Goal: Browse casually: Explore the website without a specific task or goal

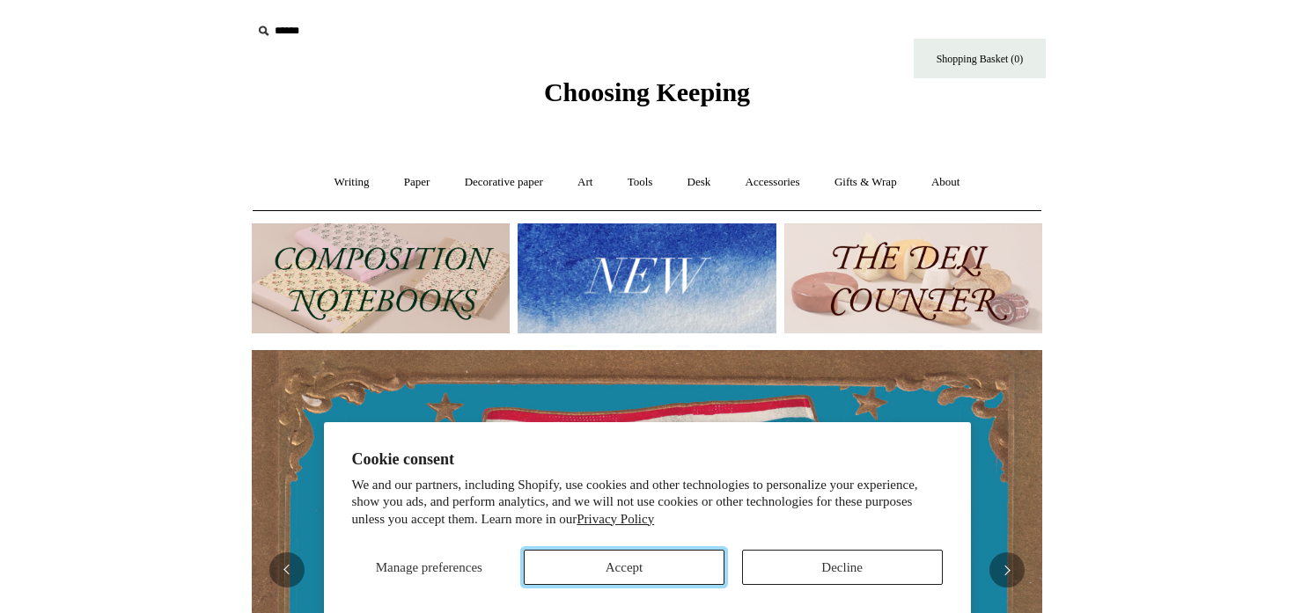
click at [692, 560] on button "Accept" at bounding box center [624, 567] width 201 height 35
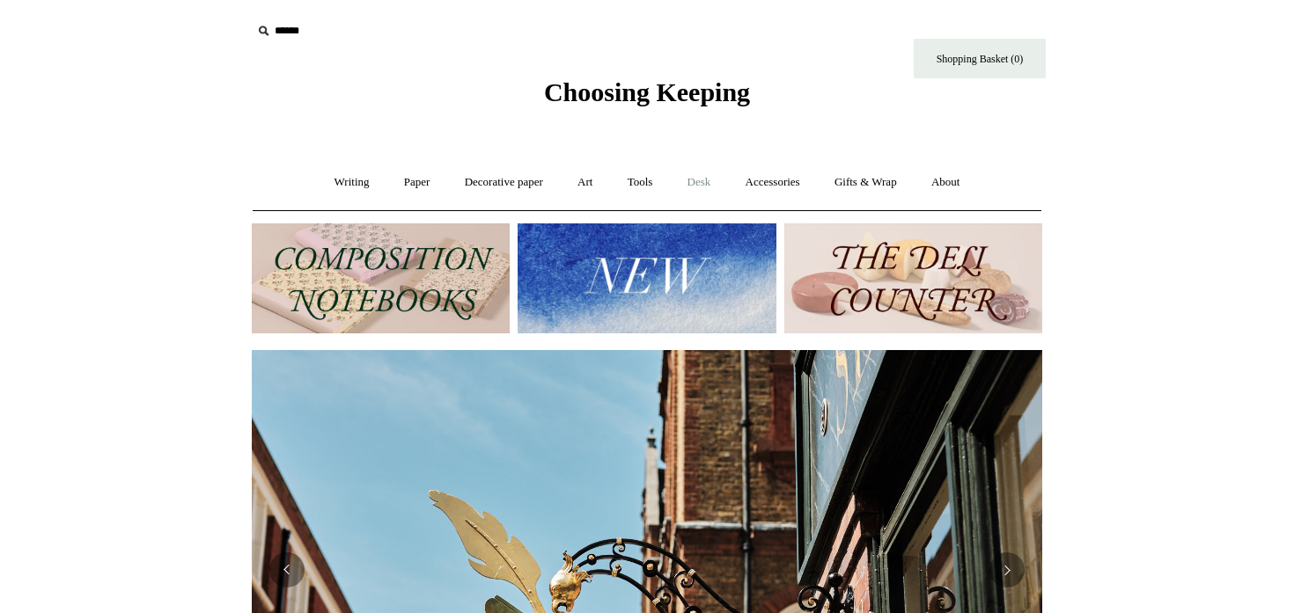
scroll to position [0, 790]
click at [858, 180] on link "Gifts & Wrap +" at bounding box center [865, 182] width 94 height 47
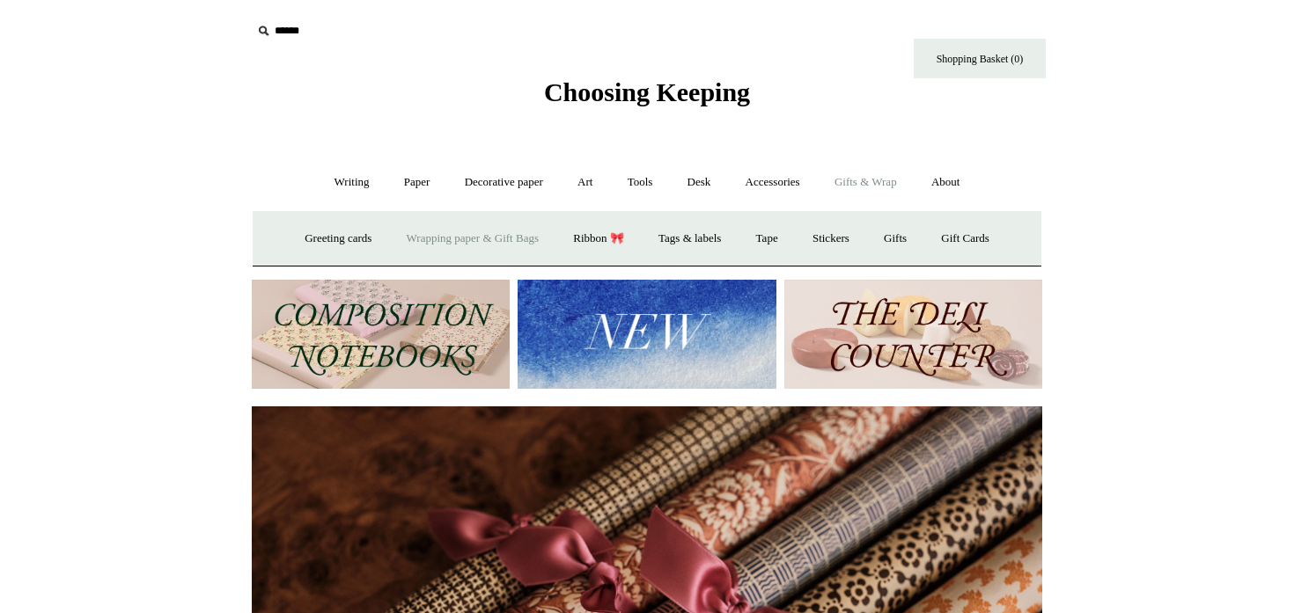
scroll to position [0, 1580]
click at [422, 235] on link "Wrapping paper & Gift Bags" at bounding box center [473, 239] width 164 height 47
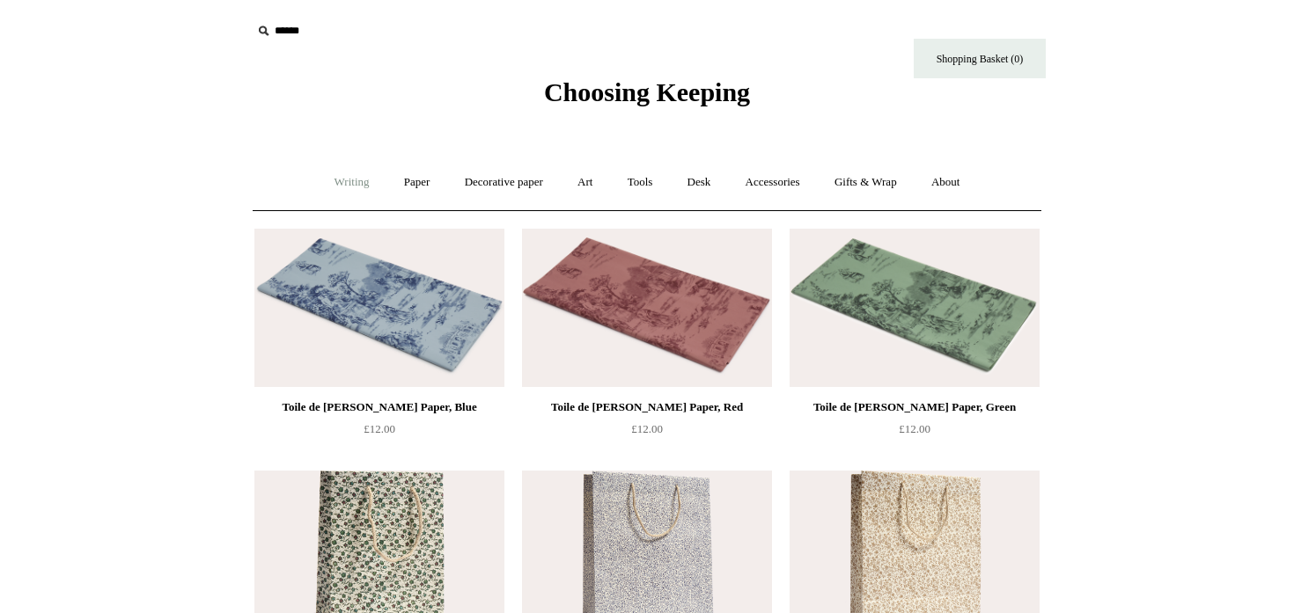
click at [345, 187] on link "Writing +" at bounding box center [352, 182] width 67 height 47
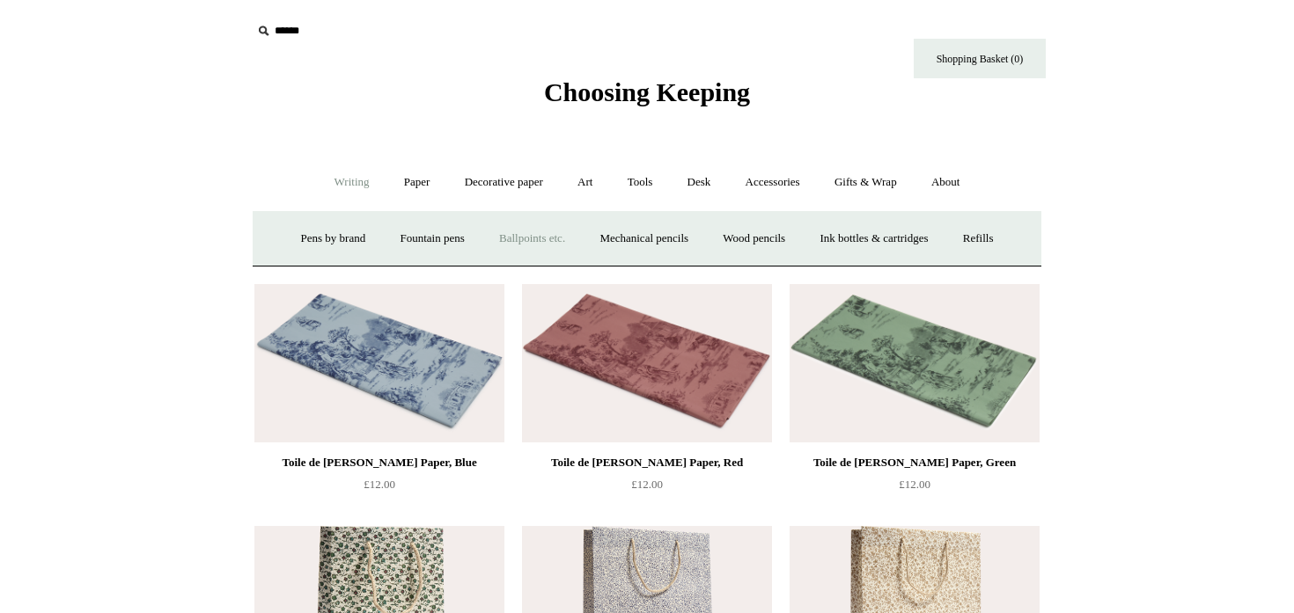
click at [524, 234] on link "Ballpoints etc. +" at bounding box center [532, 239] width 98 height 47
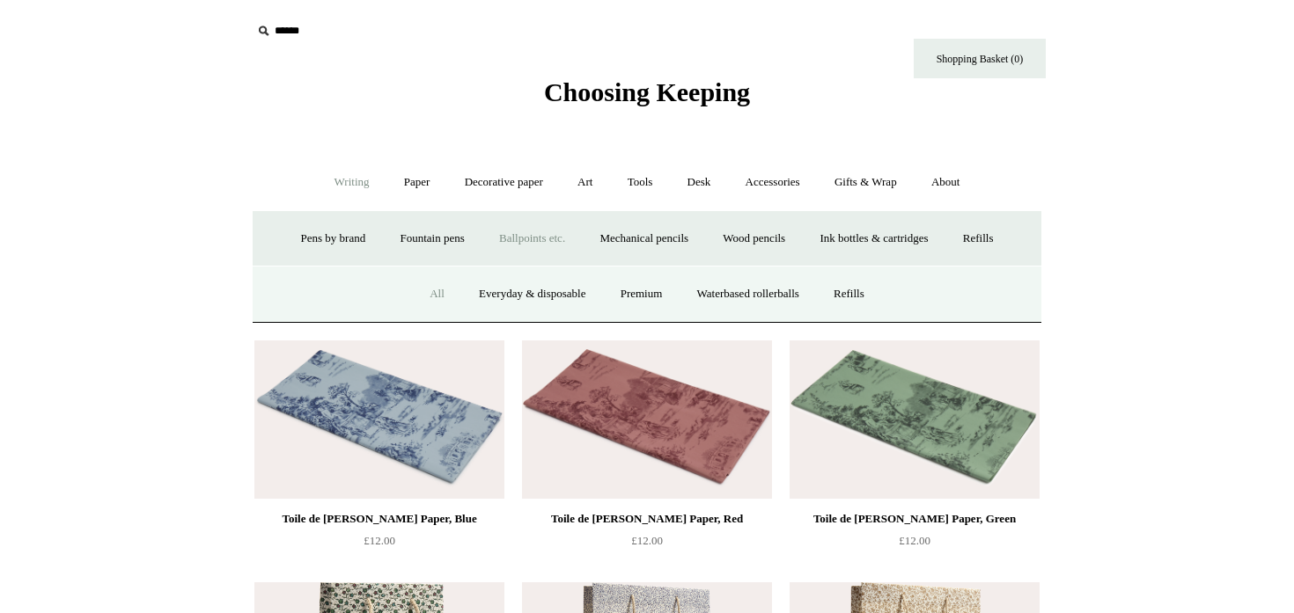
click at [424, 292] on link "All" at bounding box center [437, 294] width 47 height 47
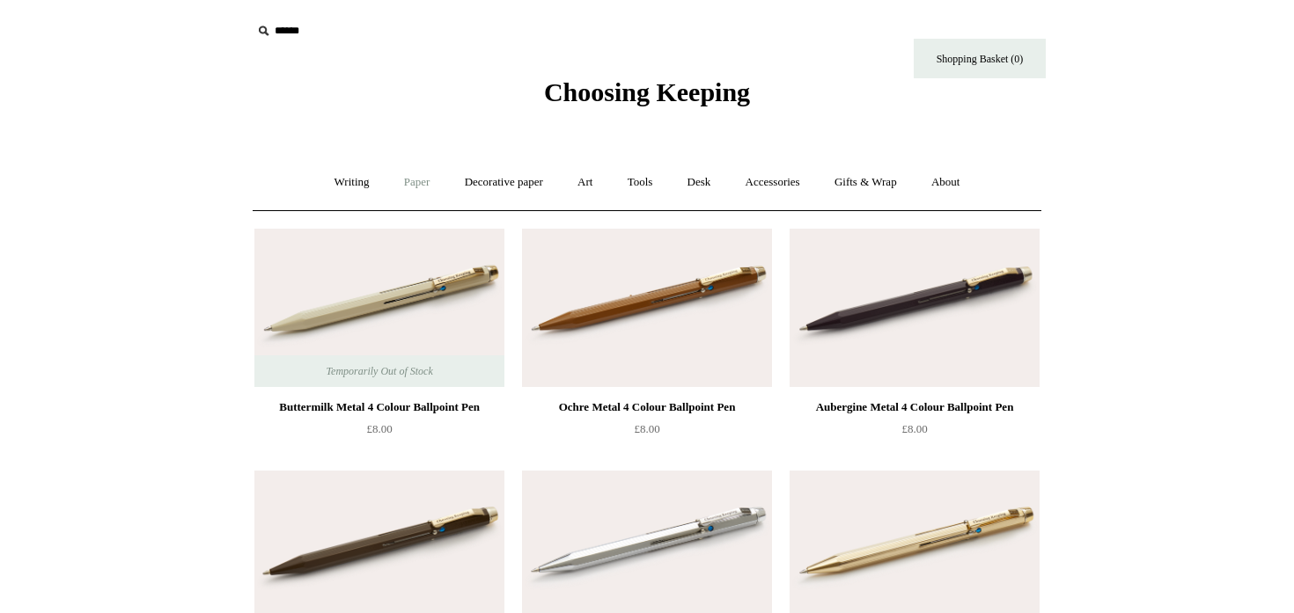
click at [401, 182] on link "Paper +" at bounding box center [417, 182] width 58 height 47
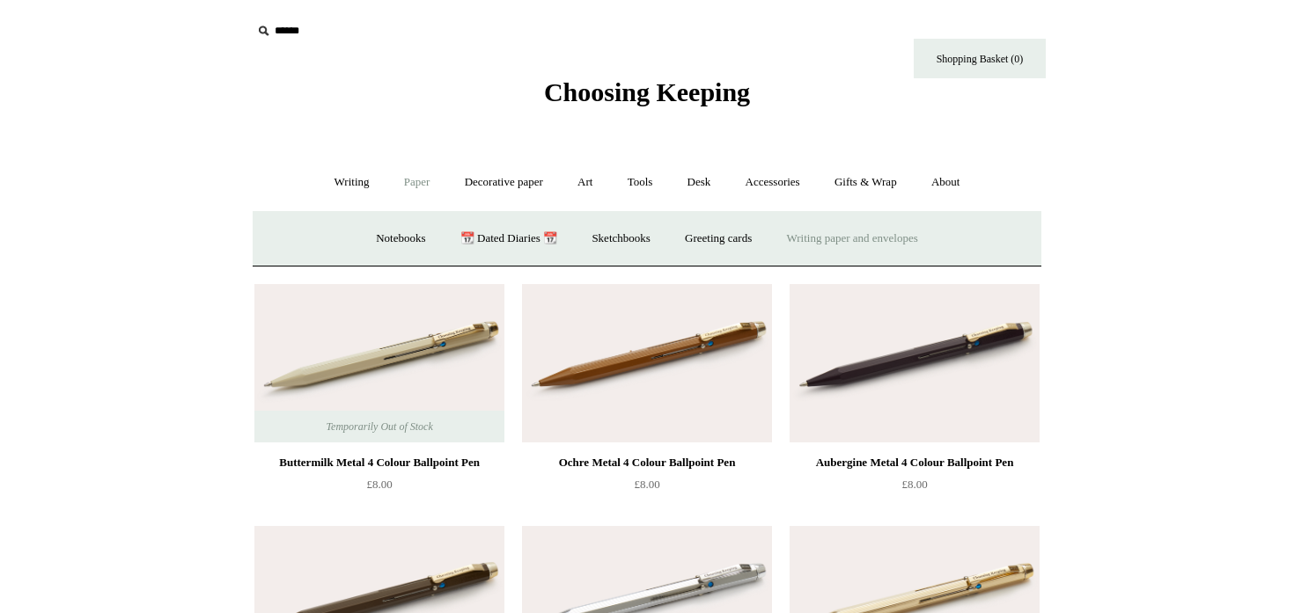
click at [806, 236] on link "Writing paper and envelopes +" at bounding box center [852, 239] width 163 height 47
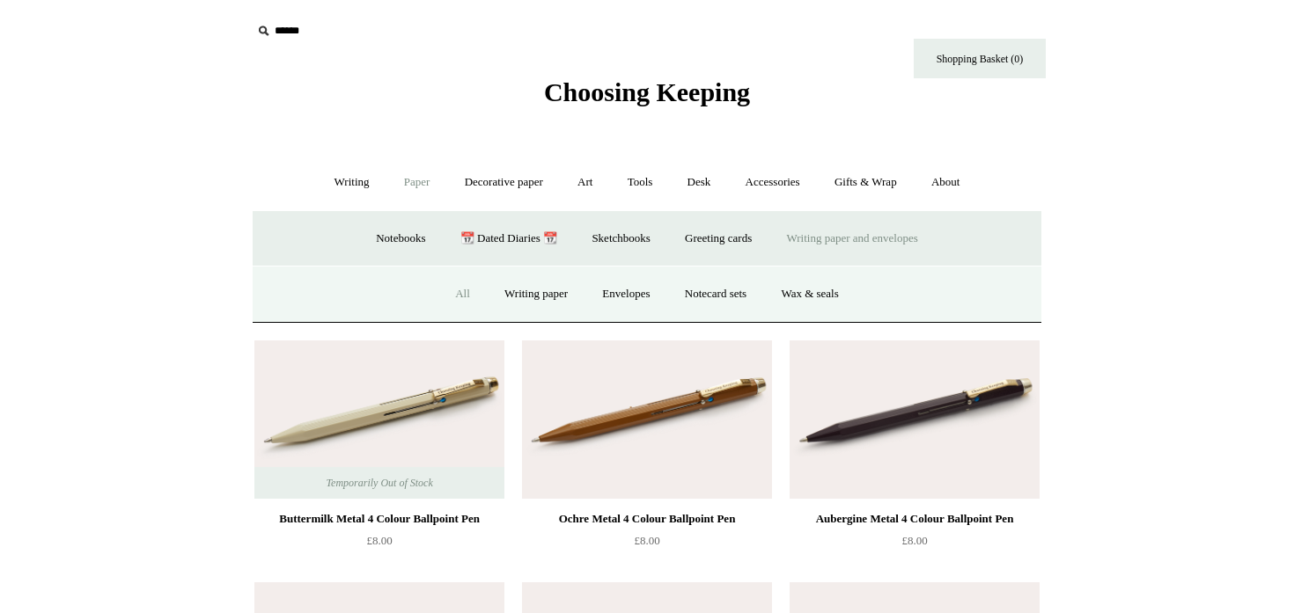
click at [453, 294] on link "All" at bounding box center [462, 294] width 47 height 47
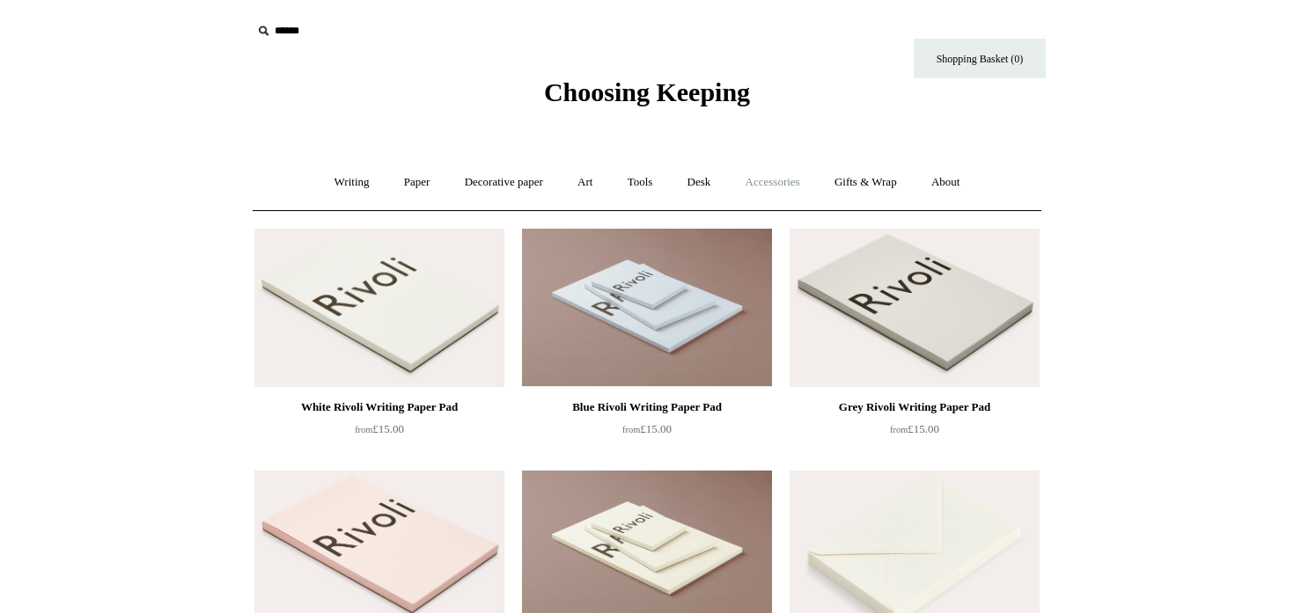
click at [768, 181] on link "Accessories +" at bounding box center [773, 182] width 86 height 47
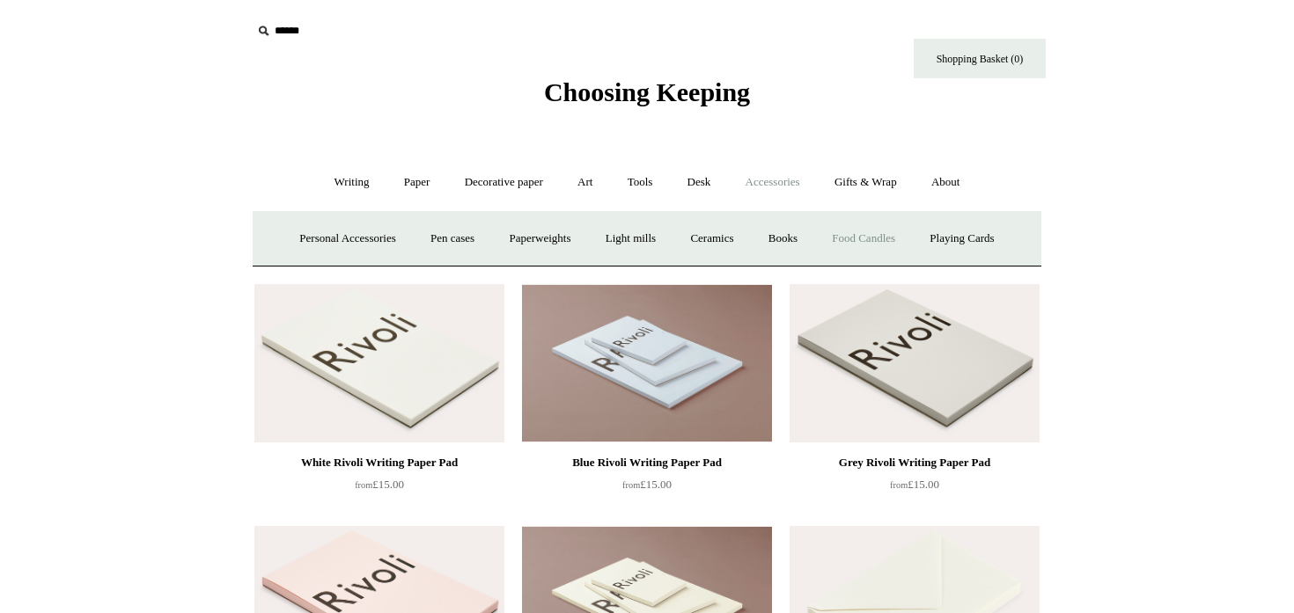
click at [897, 238] on link "Food Candles" at bounding box center [863, 239] width 95 height 47
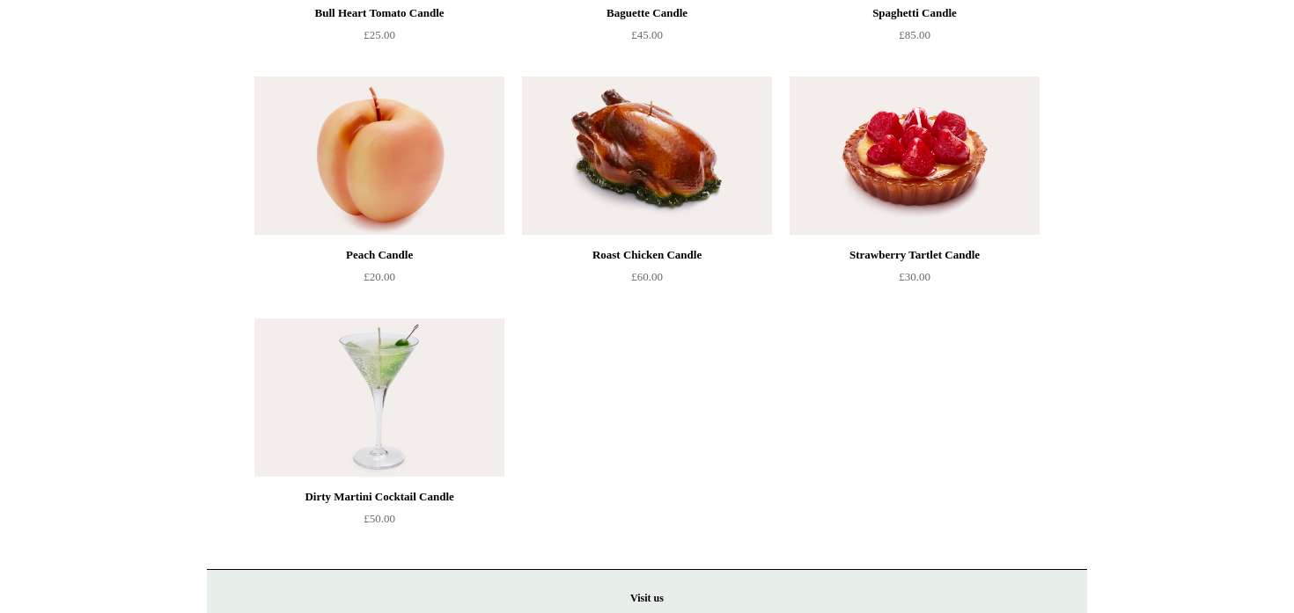
scroll to position [395, 0]
click at [398, 396] on img at bounding box center [379, 397] width 250 height 158
